Goal: Book appointment/travel/reservation

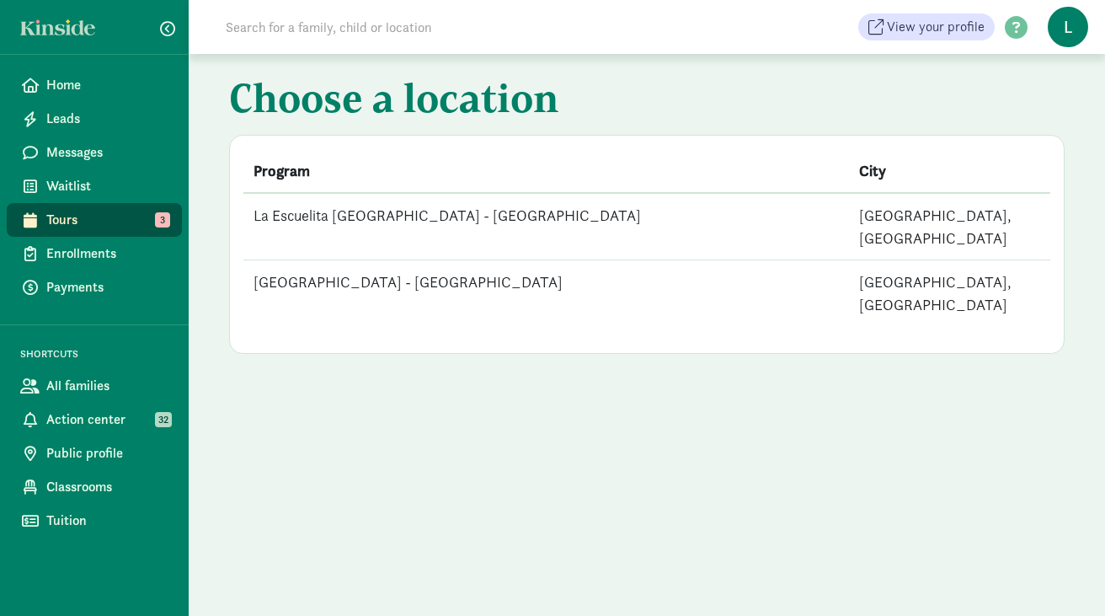
click at [483, 260] on td "[GEOGRAPHIC_DATA] - [GEOGRAPHIC_DATA]" at bounding box center [546, 293] width 606 height 67
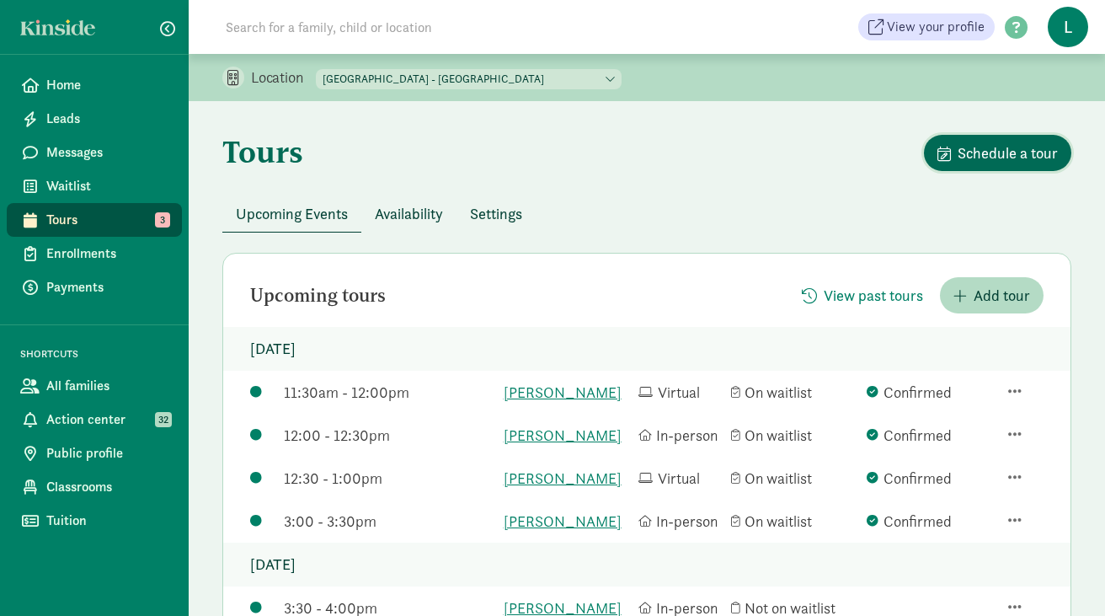
click at [1002, 155] on span "Schedule a tour" at bounding box center [1008, 153] width 100 height 23
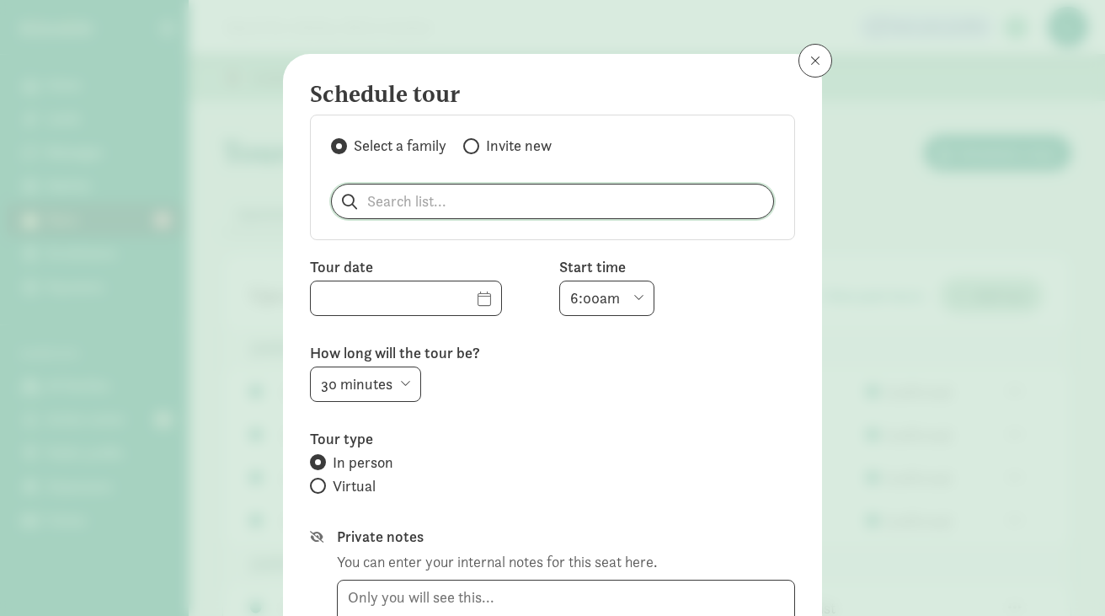
click at [404, 203] on input "search" at bounding box center [552, 201] width 441 height 34
click at [372, 245] on p "[PERSON_NAME]" at bounding box center [432, 245] width 162 height 20
type input "[PERSON_NAME]"
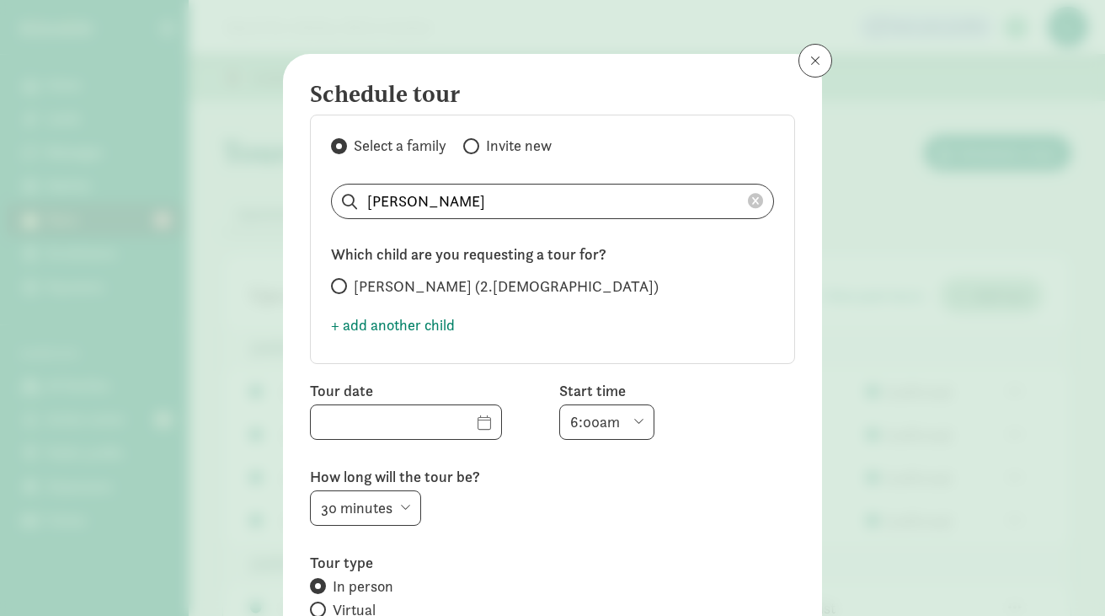
click at [343, 291] on span at bounding box center [339, 286] width 16 height 16
click at [342, 291] on input "Thomas Haylock (2.5 years old)" at bounding box center [336, 286] width 11 height 11
radio input "true"
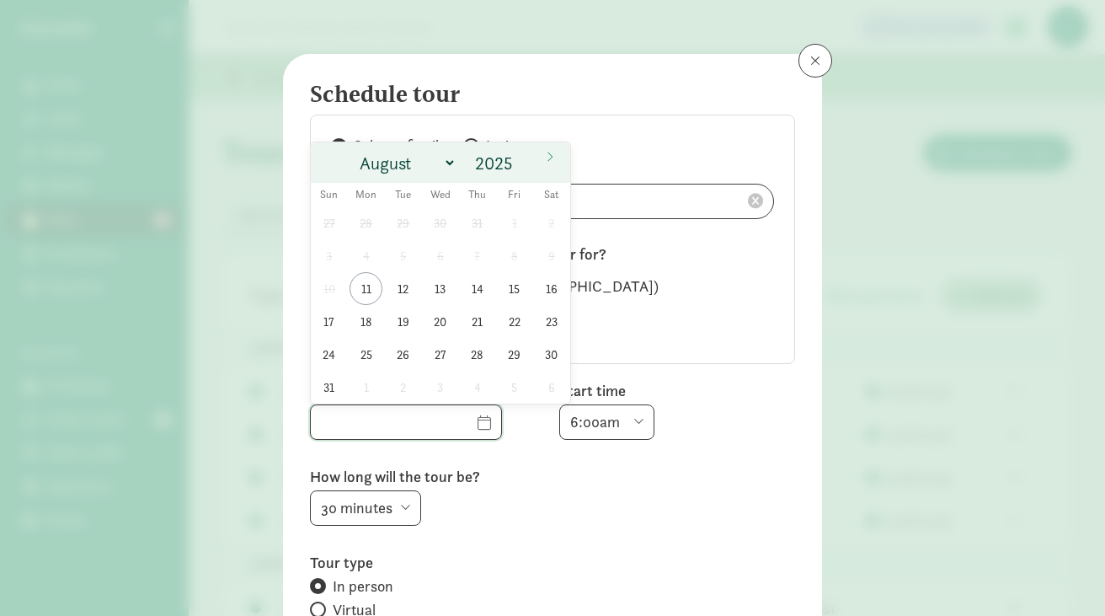
click at [459, 426] on input "text" at bounding box center [406, 422] width 190 height 34
click at [407, 290] on span "12" at bounding box center [403, 288] width 33 height 33
type input "08/12/2025"
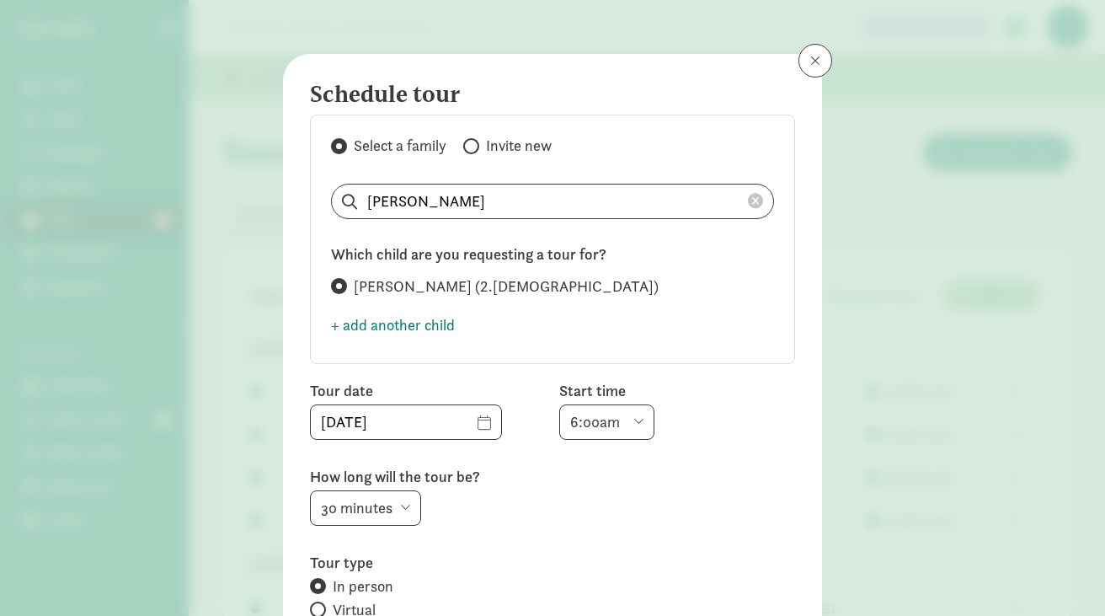
click at [636, 415] on select "6:00am 6:30am 7:00am 7:30am 8:00am 8:30am 9:00am 9:30am 10:00am 10:30am 11:00am…" at bounding box center [606, 421] width 95 height 35
select select "3:30pm"
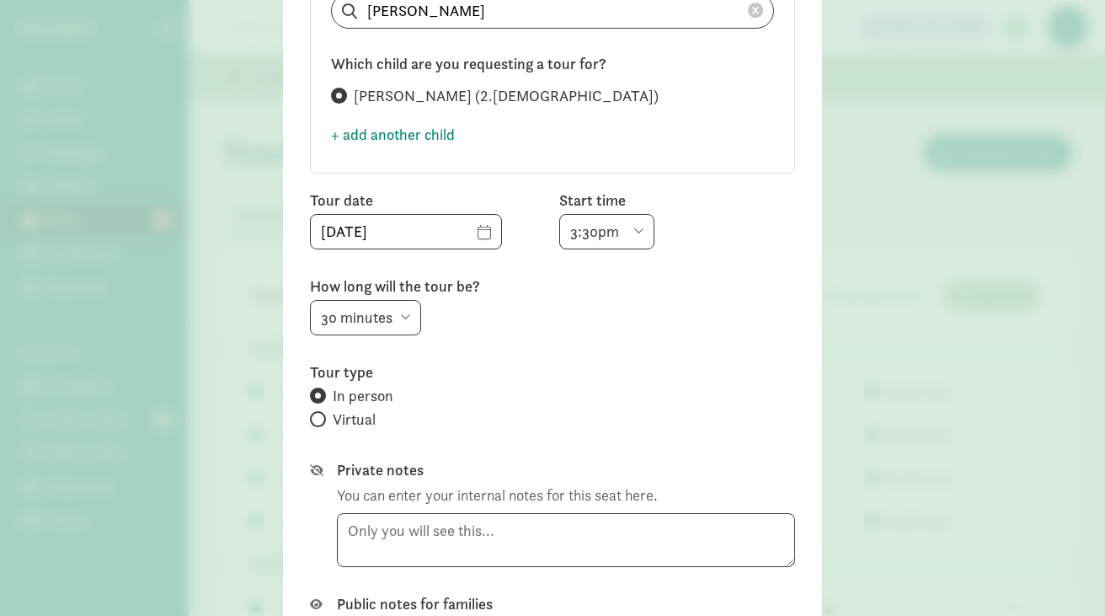
scroll to position [192, 0]
click at [316, 418] on input "Virtual" at bounding box center [315, 417] width 11 height 11
radio input "true"
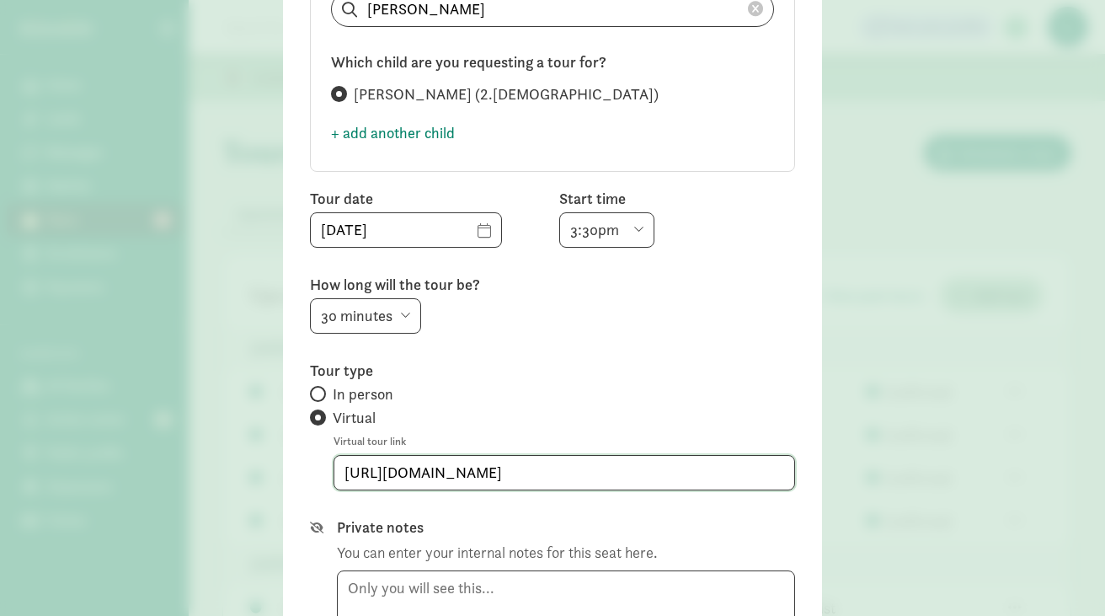
drag, startPoint x: 630, startPoint y: 478, endPoint x: 319, endPoint y: 476, distance: 310.9
click at [319, 476] on div "Tour type In person Virtual Virtual tour link https://us06web.zoom.us/j/2065232…" at bounding box center [552, 426] width 485 height 130
paste input "7811295412?pwd=N0wyaWQ3dTB6U2hBNjMyWVkyTm1zUT09"
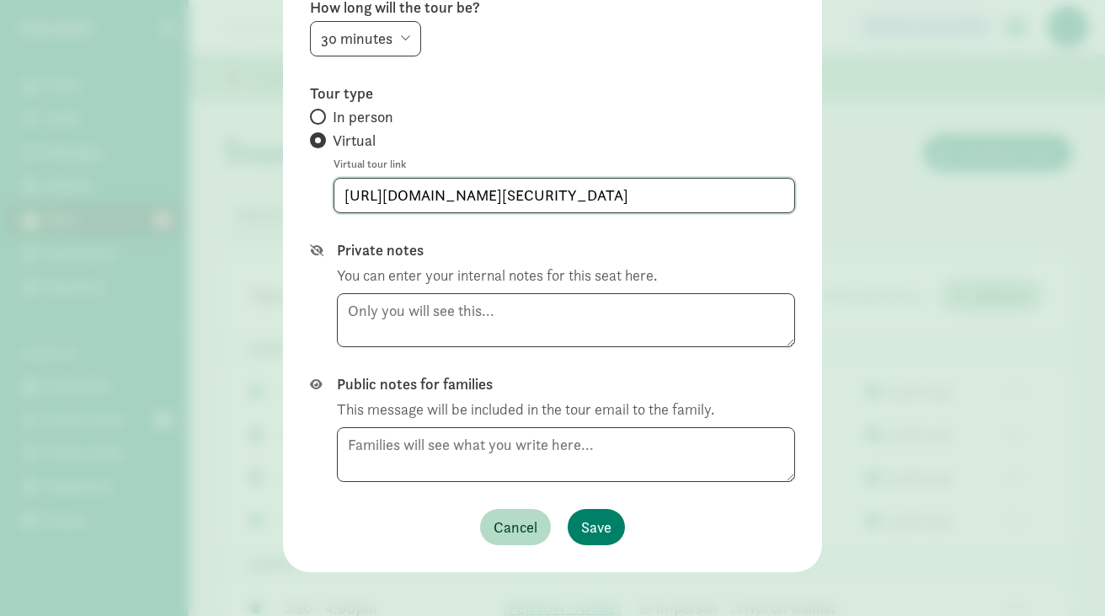
scroll to position [479, 0]
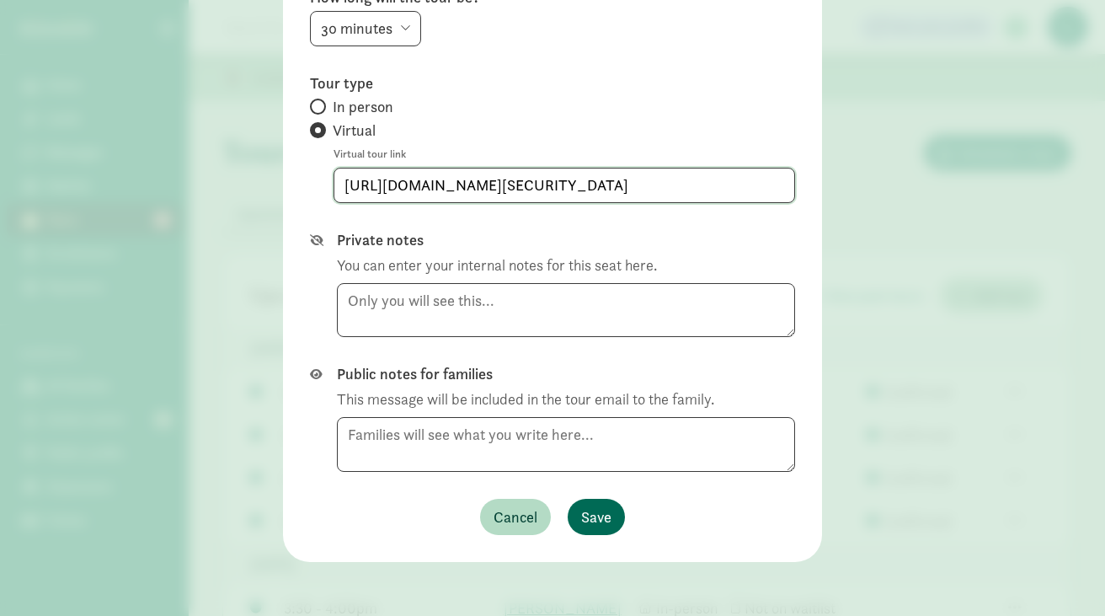
type input "https://us06web.zoom.us/j/7811295412?pwd=N0wyaWQ3dTB6U2hBNjMyWVkyTm1zUT09"
click at [603, 522] on span "Save" at bounding box center [596, 516] width 30 height 23
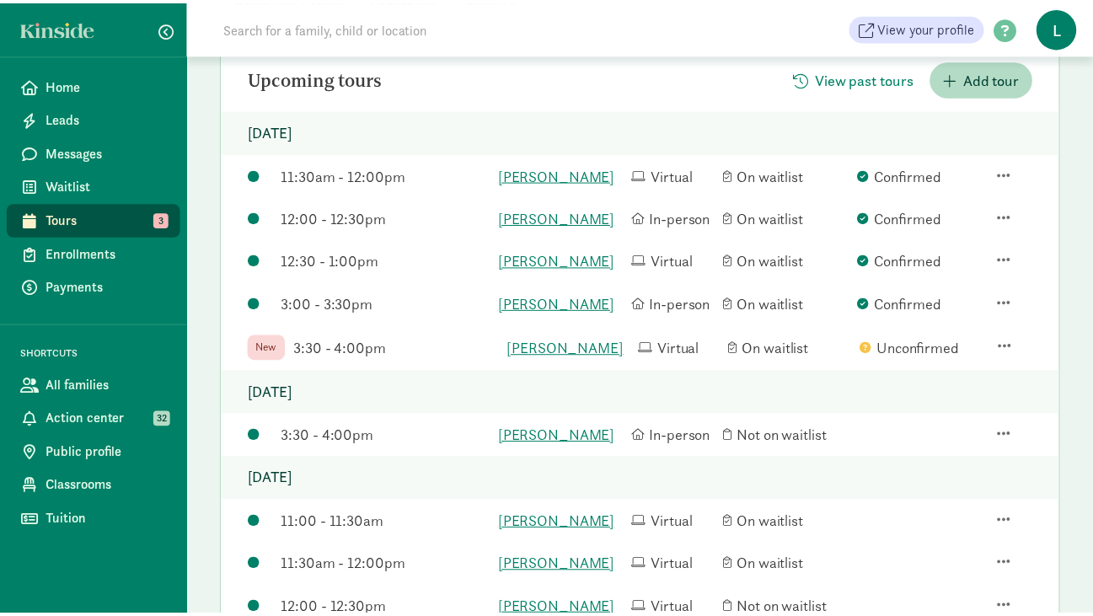
scroll to position [363, 0]
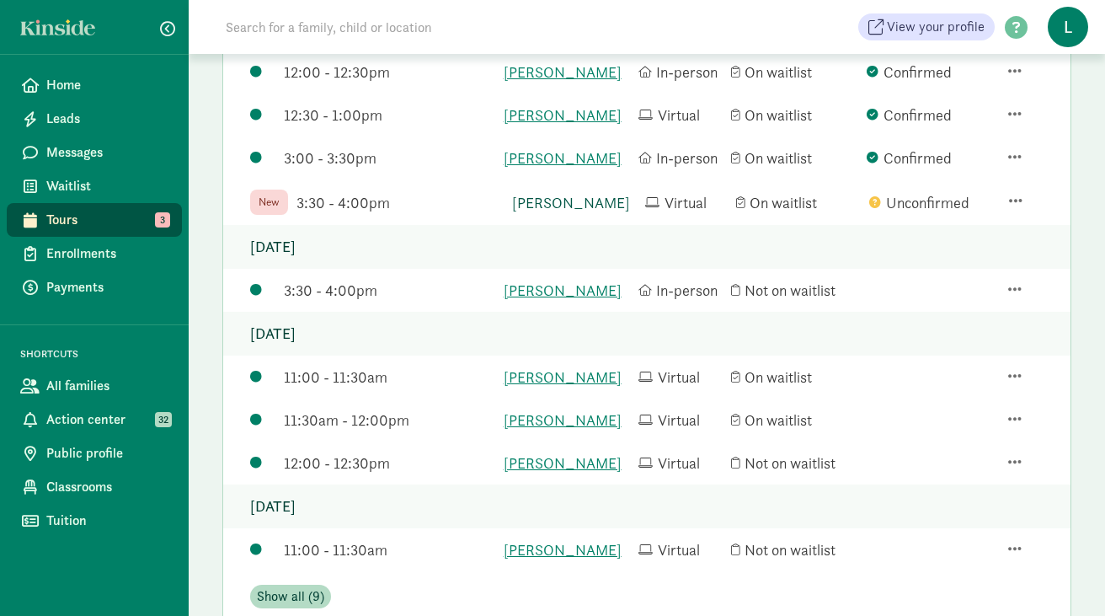
click at [565, 214] on link "Thomas Haylock" at bounding box center [574, 202] width 125 height 23
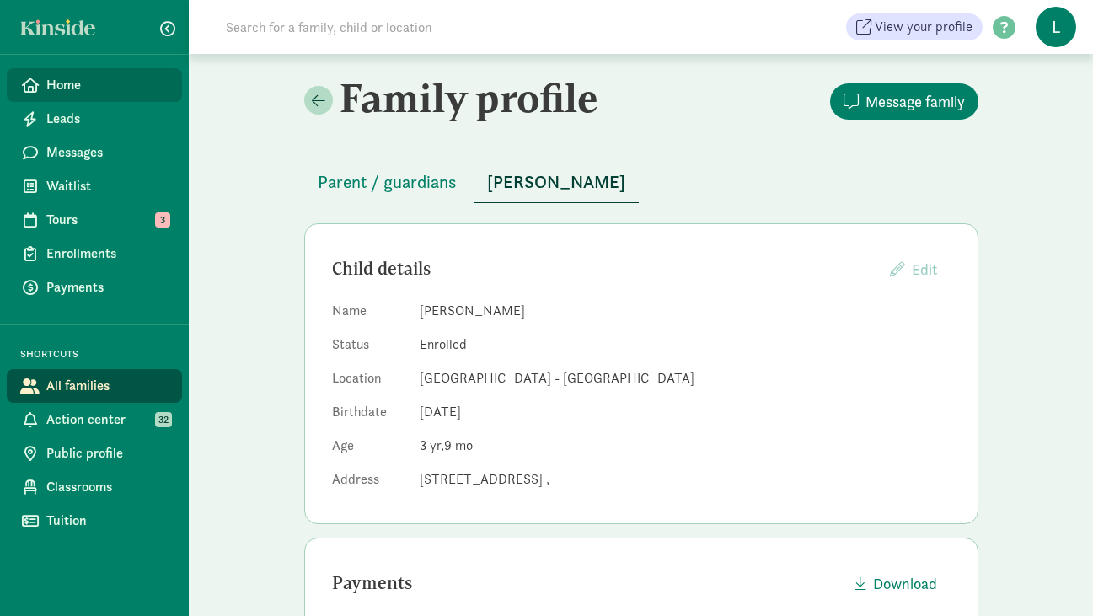
click at [77, 74] on link "Home" at bounding box center [94, 85] width 175 height 34
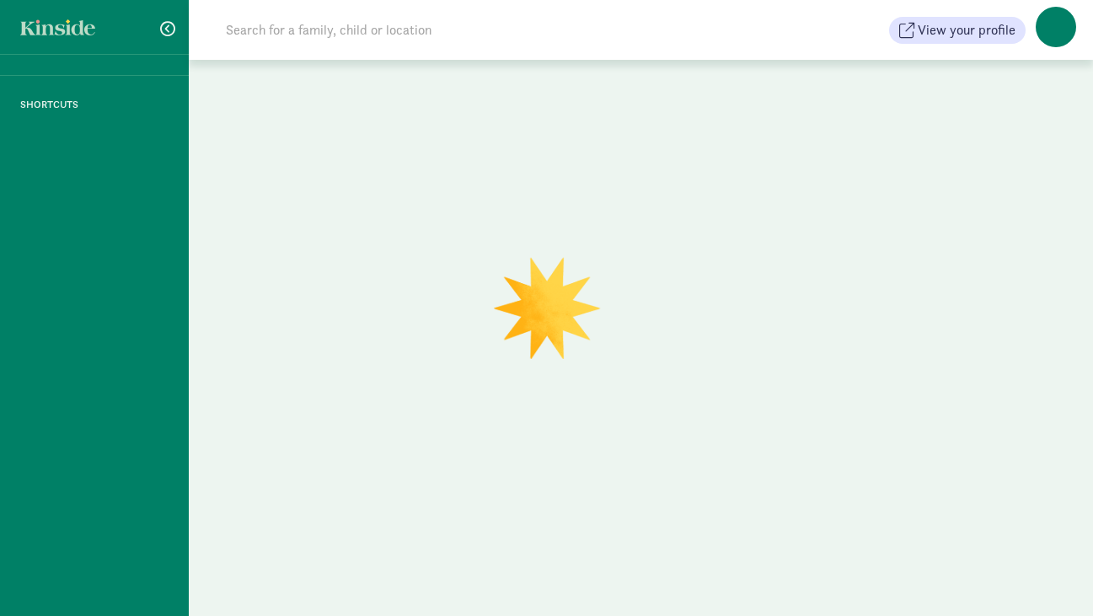
scroll to position [6, 0]
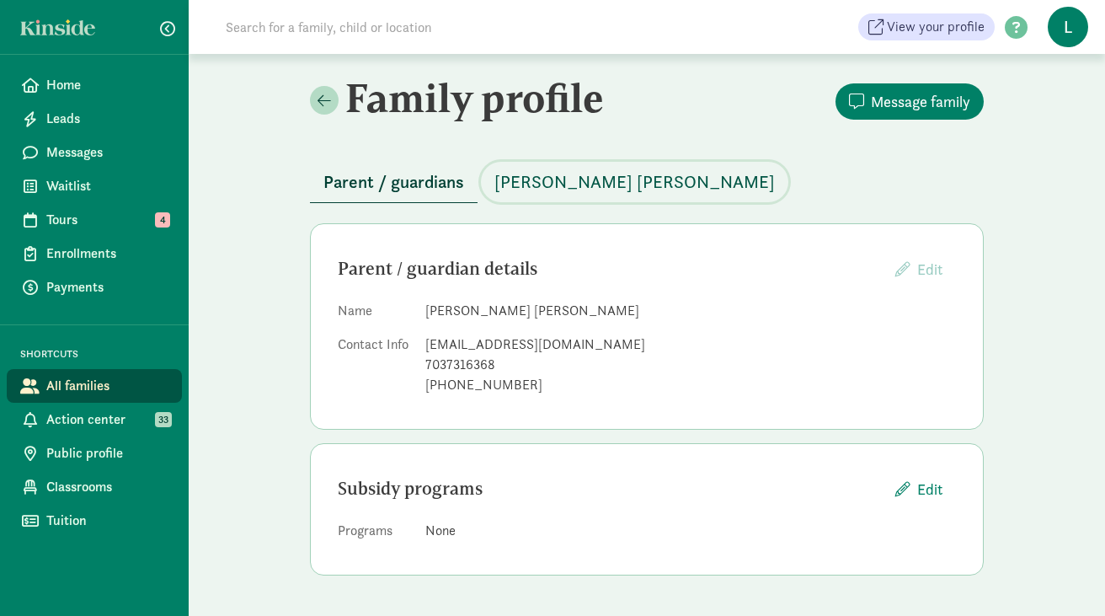
click at [545, 179] on span "Lennon Harrigan" at bounding box center [635, 181] width 281 height 27
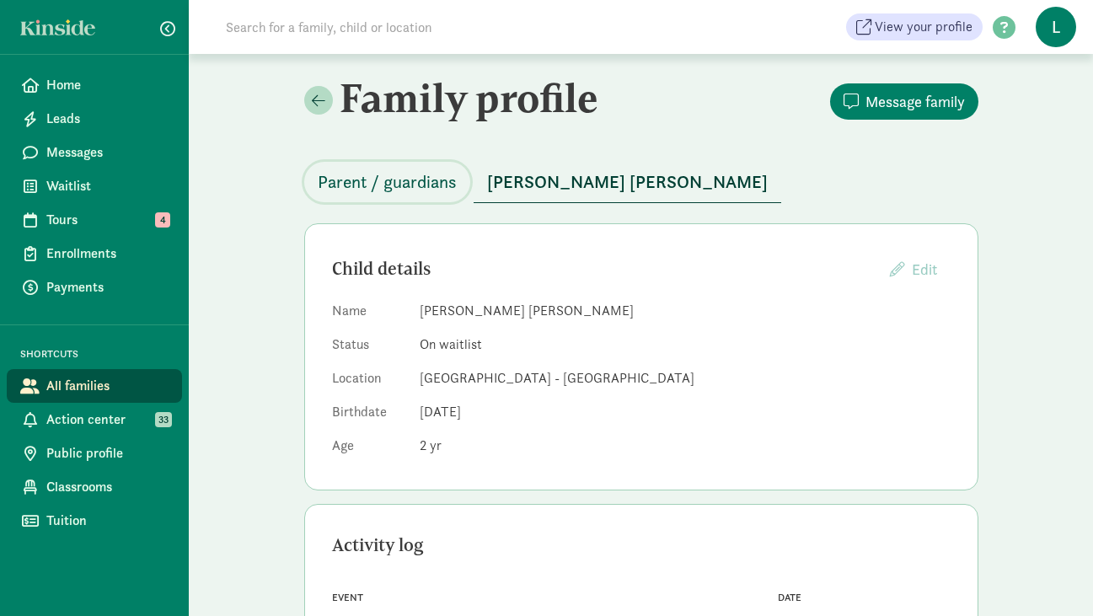
click at [379, 178] on span "Parent / guardians" at bounding box center [387, 181] width 139 height 27
